Goal: Browse casually

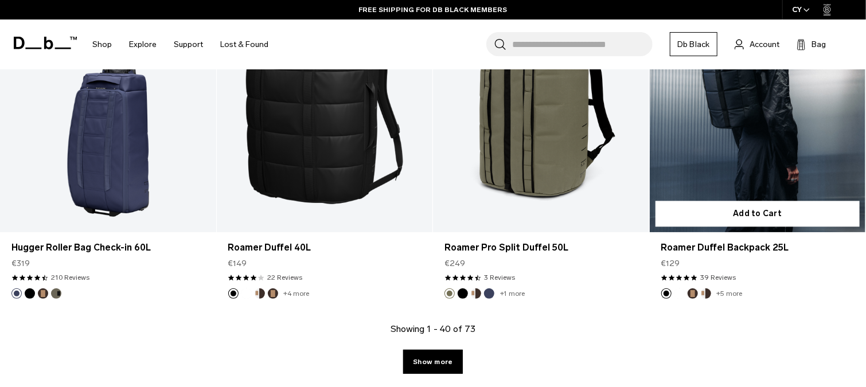
scroll to position [3327, 0]
